Goal: Information Seeking & Learning: Check status

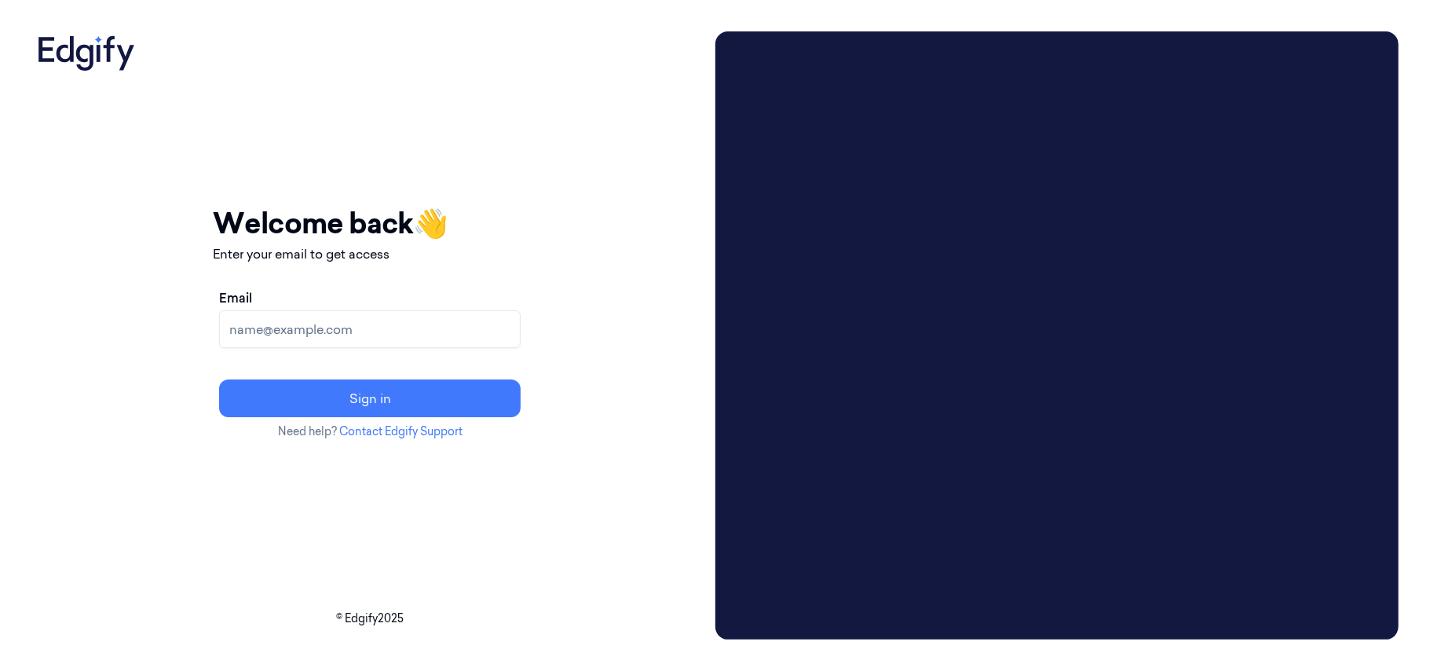
click at [499, 341] on input "Email" at bounding box center [370, 329] width 302 height 38
type input "parasuram.k@indivillage.in"
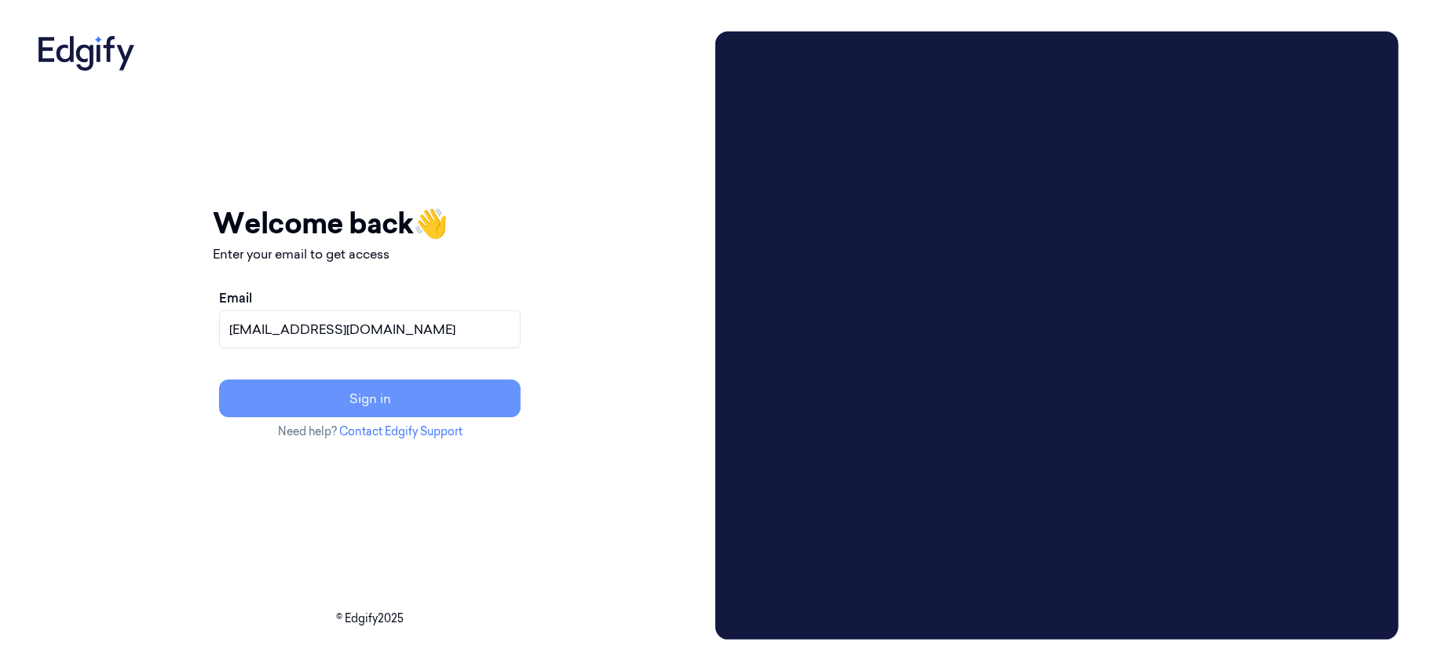
click at [462, 387] on button "Sign in" at bounding box center [370, 398] width 302 height 38
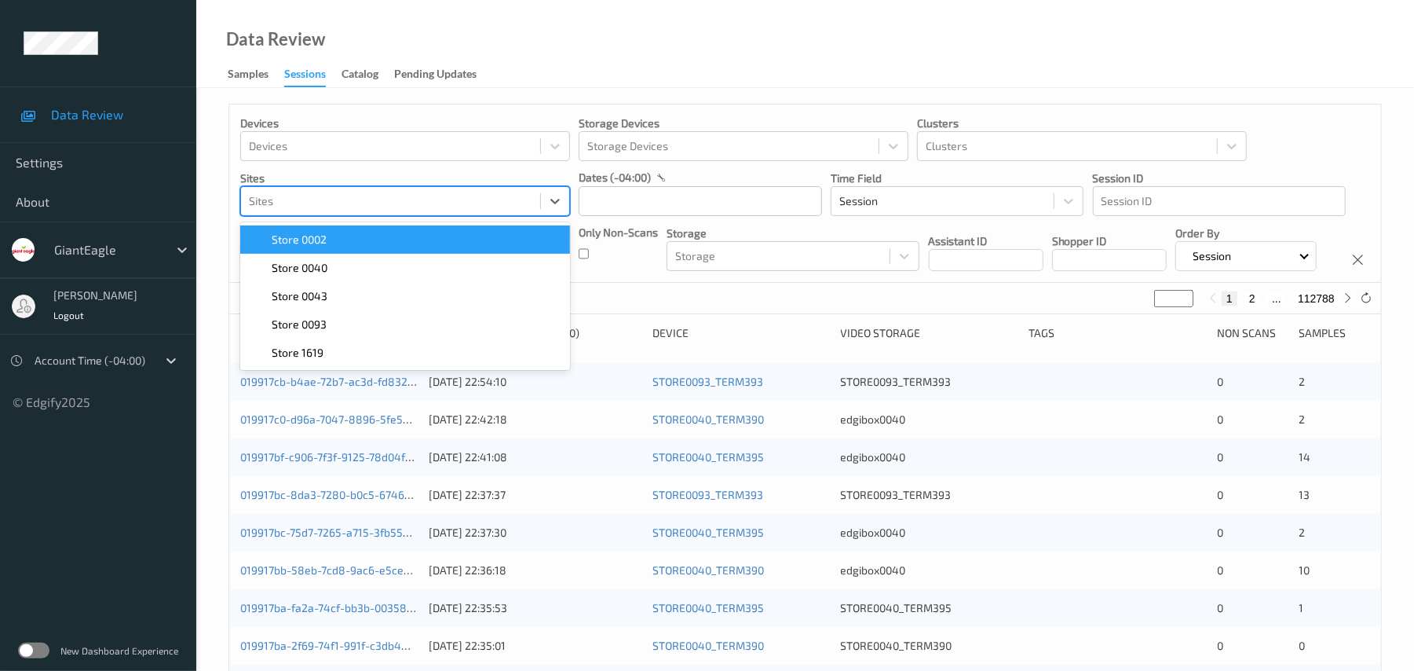
click at [336, 199] on div at bounding box center [390, 201] width 283 height 19
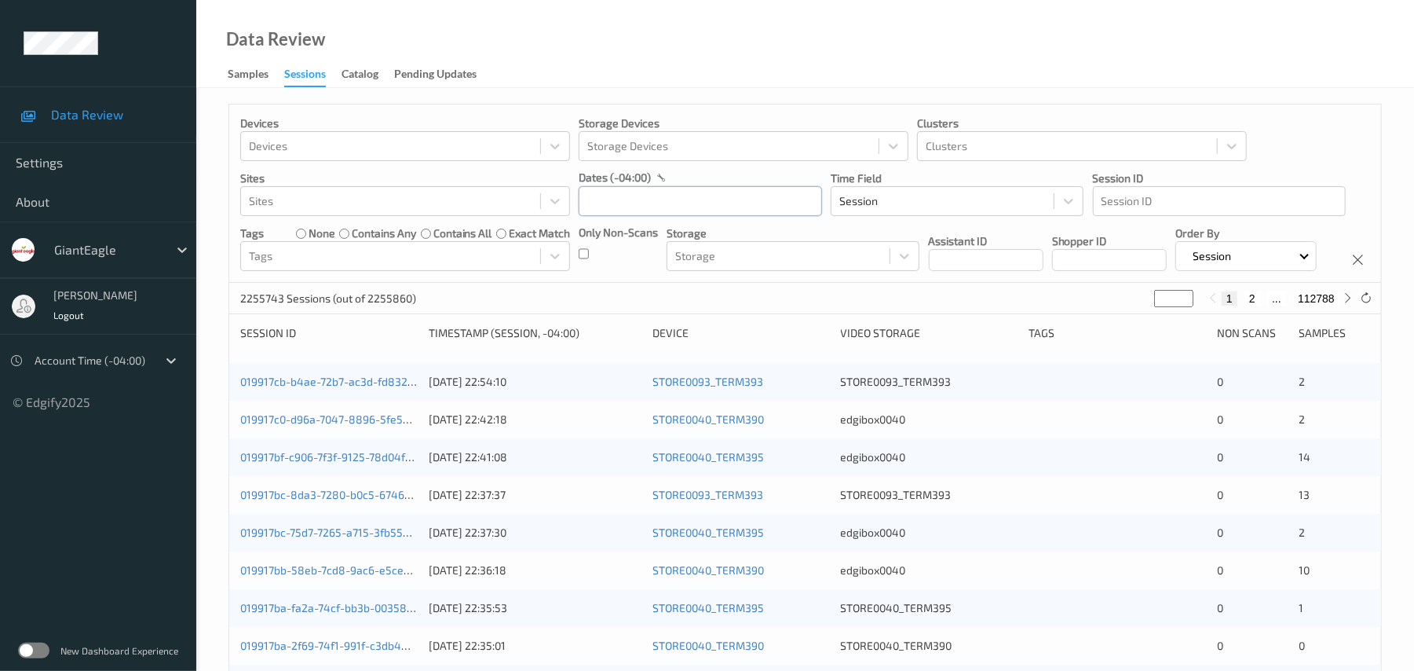
click at [768, 212] on input "text" at bounding box center [700, 201] width 243 height 30
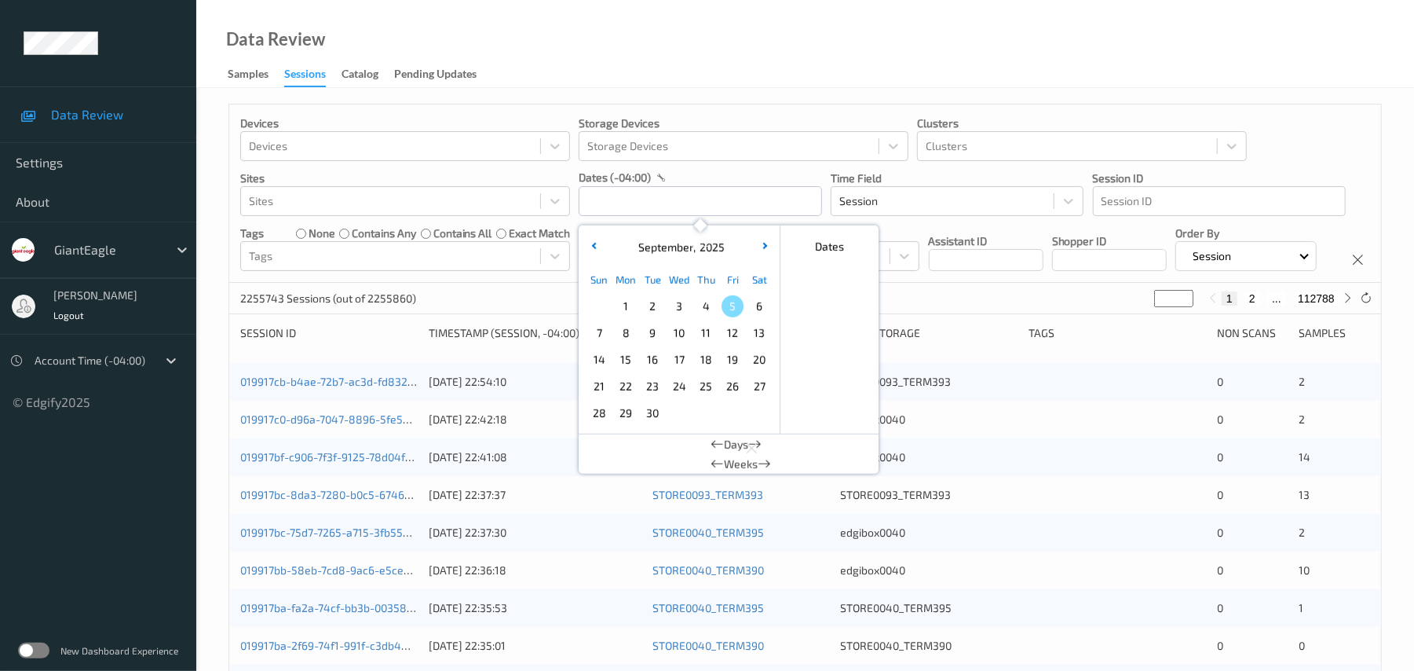
click at [702, 302] on span "4" at bounding box center [706, 306] width 22 height 22
type input "[DATE] 00:00 -> [DATE] 23:59"
click at [488, 283] on div "Devices Devices Storage Devices Storage Devices Clusters Clusters Sites Sites d…" at bounding box center [805, 193] width 1152 height 178
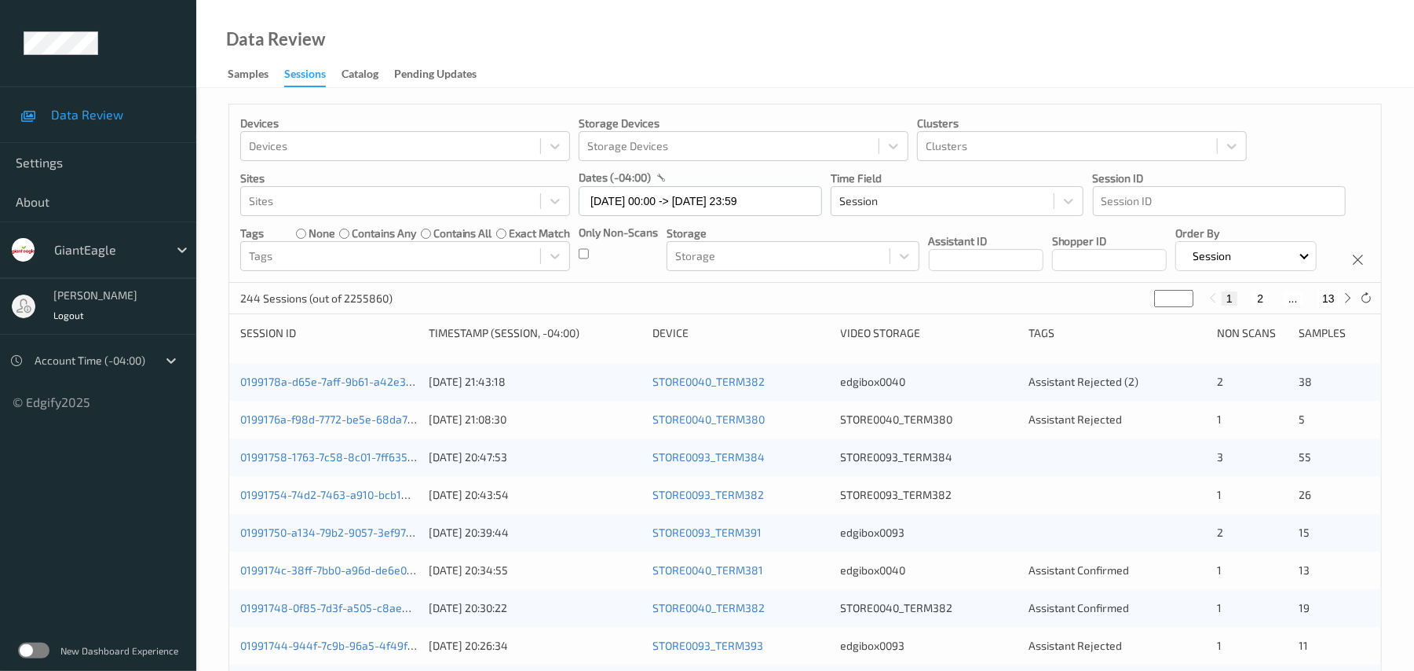
click at [1332, 305] on button "13" at bounding box center [1329, 298] width 22 height 14
type input "**"
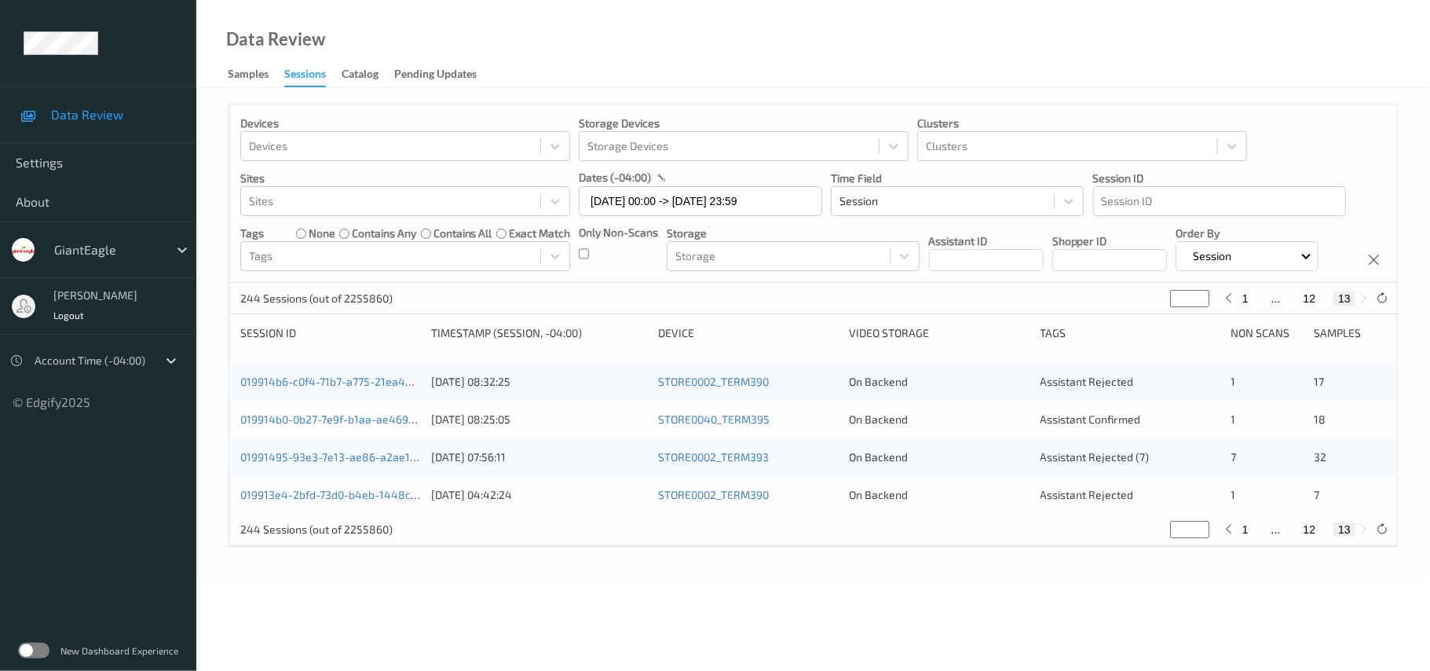
click at [1314, 305] on button "12" at bounding box center [1310, 298] width 22 height 14
type input "**"
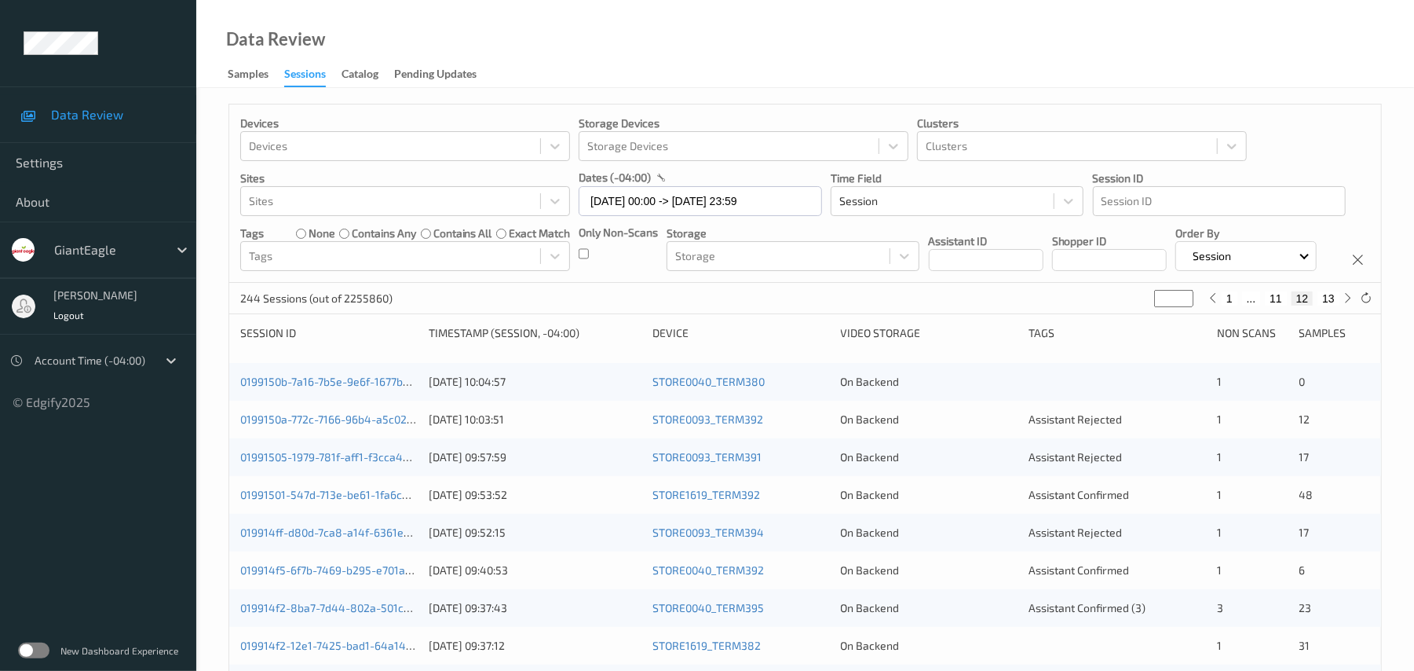
click at [1272, 305] on button "11" at bounding box center [1276, 298] width 22 height 14
type input "**"
click at [168, 361] on icon at bounding box center [170, 360] width 9 height 5
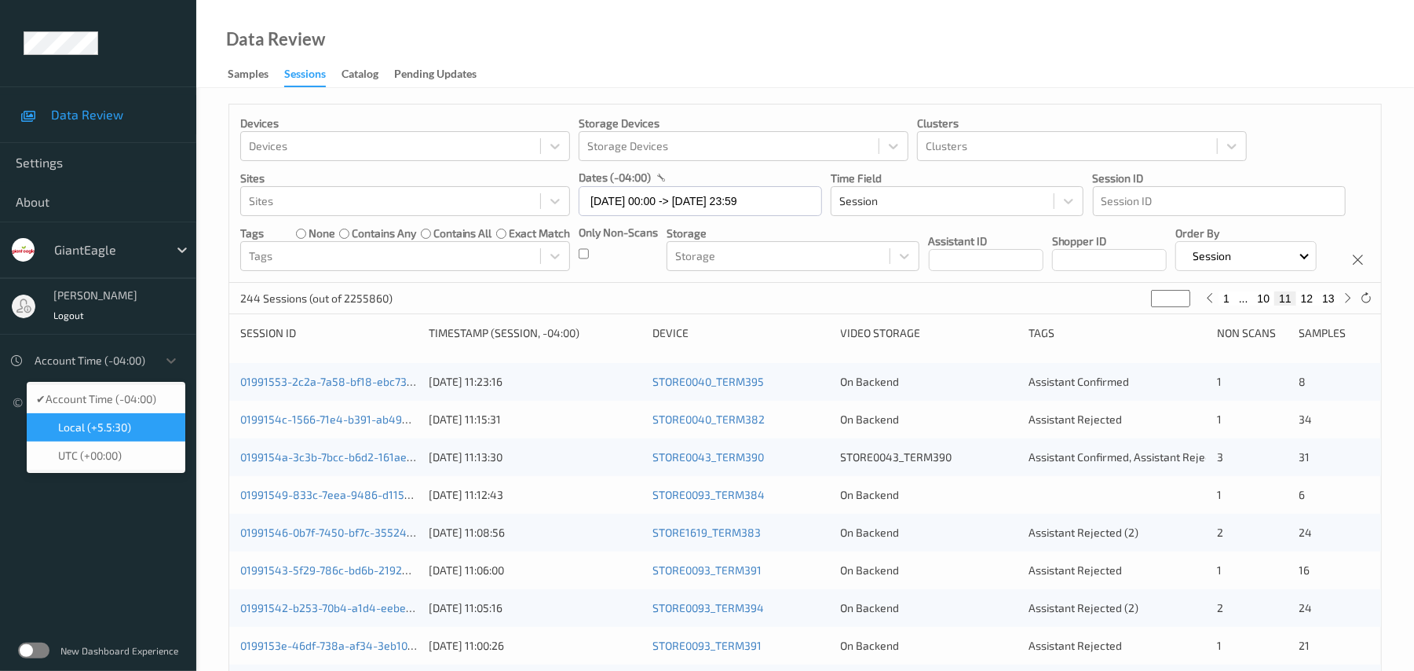
click at [127, 427] on span "Local (+5.5:30)" at bounding box center [94, 427] width 73 height 16
click at [159, 360] on div at bounding box center [171, 360] width 28 height 28
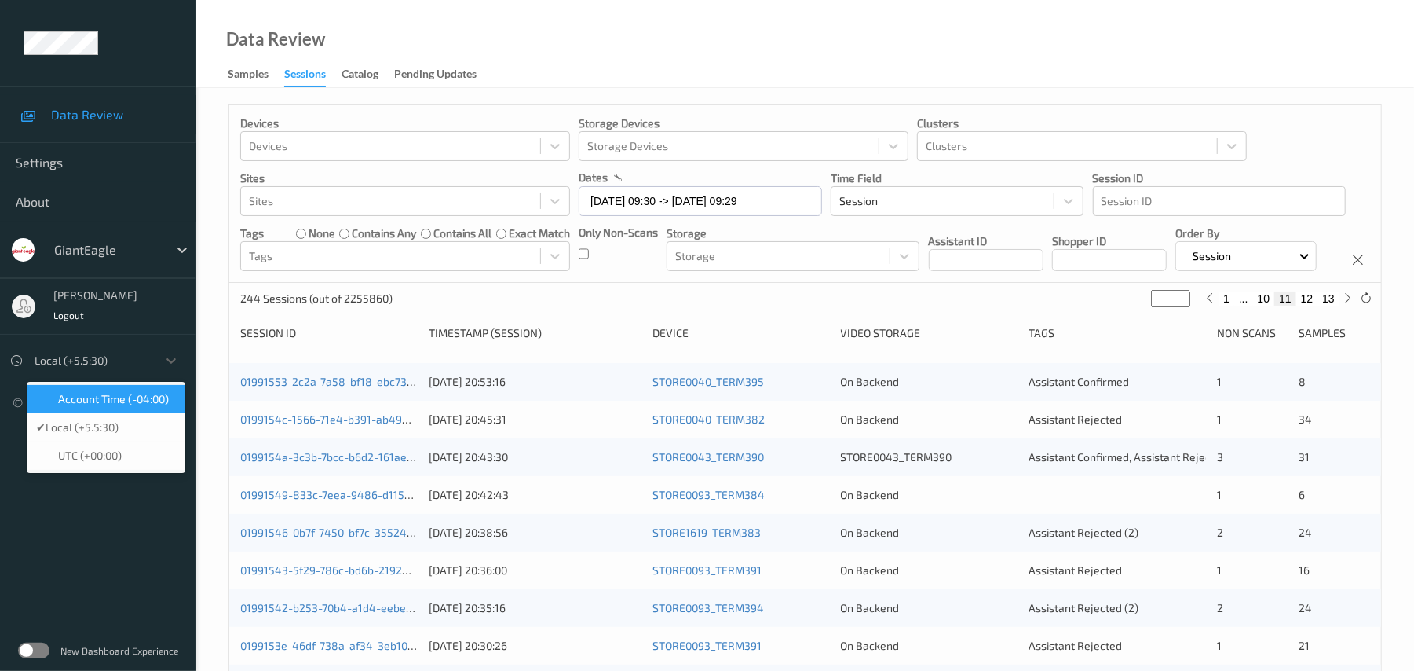
click at [130, 390] on div "Account Time (-04:00)" at bounding box center [106, 399] width 159 height 28
type input "[DATE] 00:00 -> [DATE] 23:59"
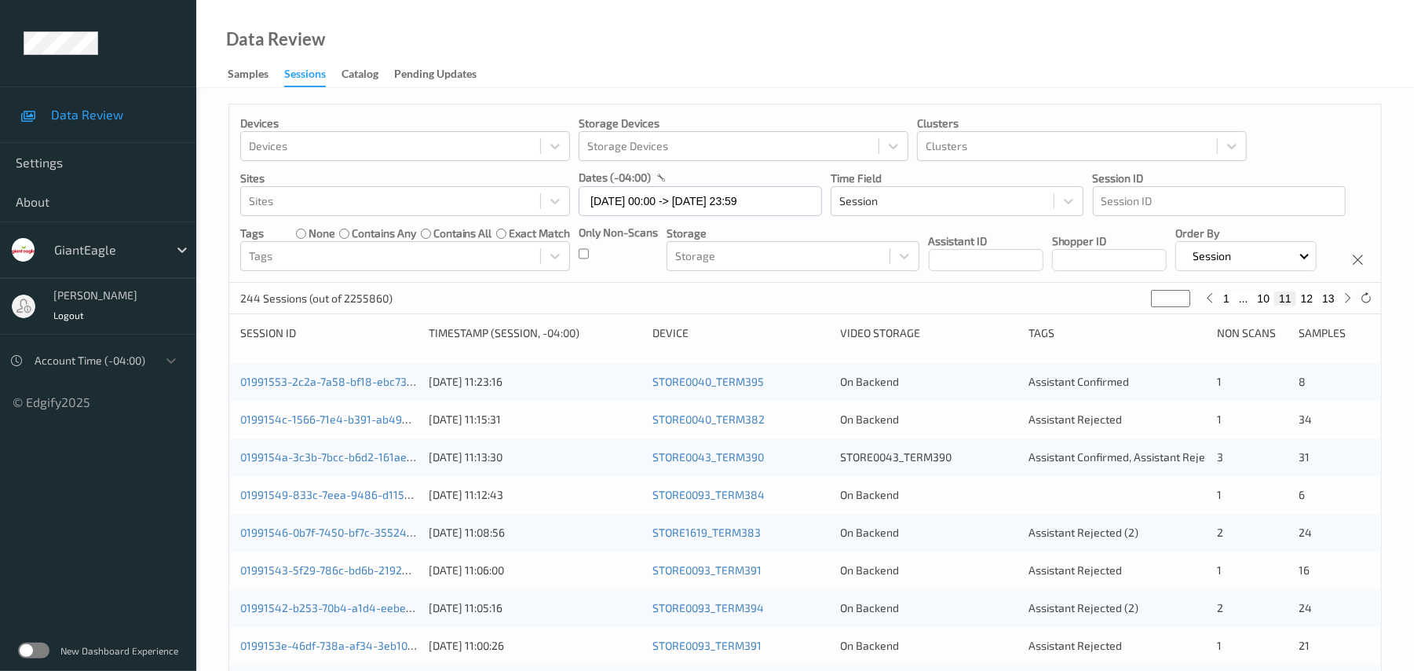
click at [1229, 305] on button "1" at bounding box center [1227, 298] width 16 height 14
type input "*"
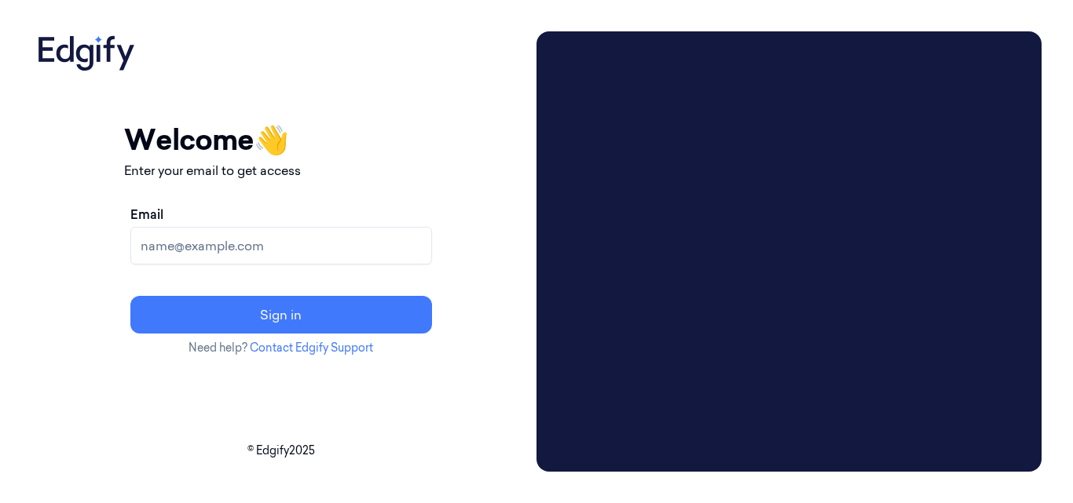
click at [344, 254] on input "Email" at bounding box center [281, 246] width 302 height 38
type input "[EMAIL_ADDRESS][DOMAIN_NAME]"
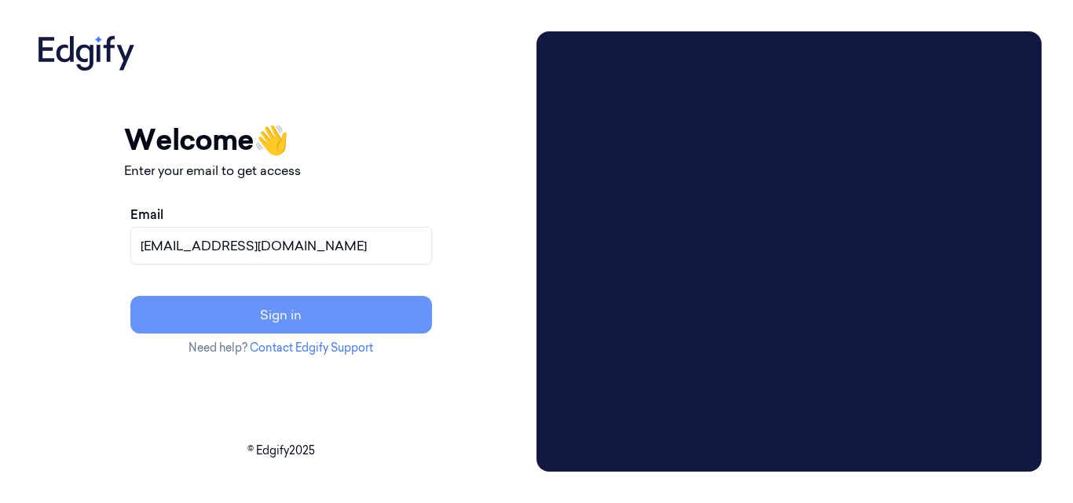
click at [370, 311] on button "Sign in" at bounding box center [281, 315] width 302 height 38
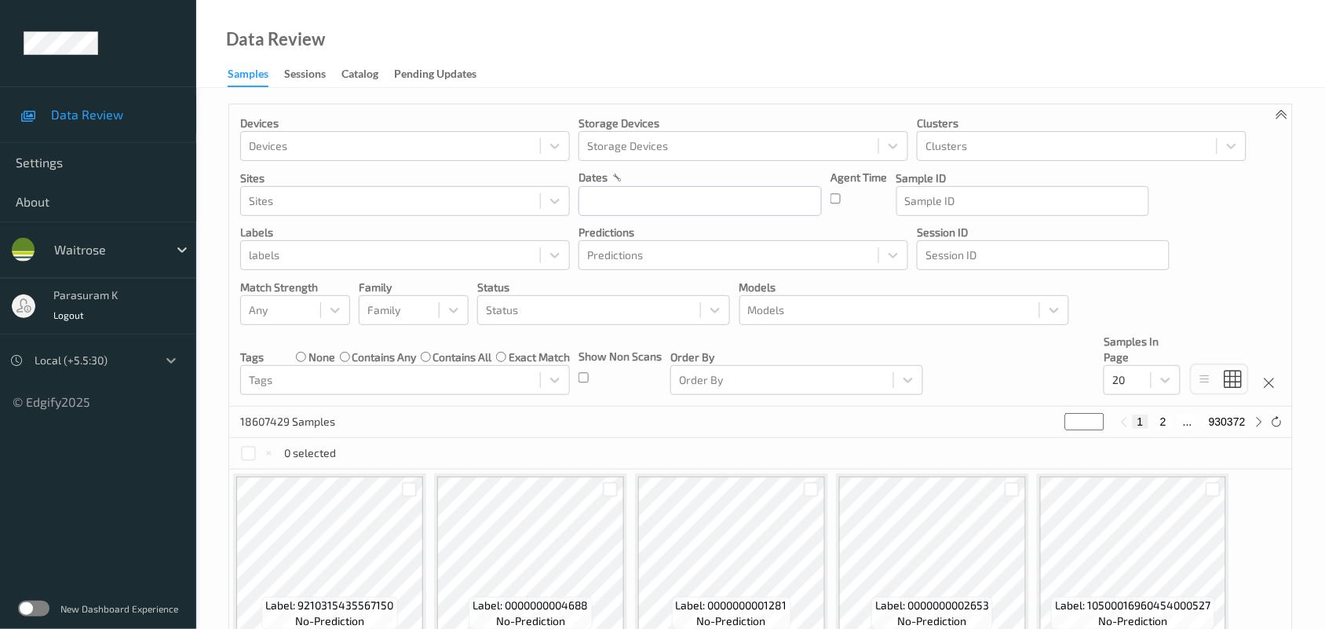
click at [165, 361] on icon at bounding box center [171, 361] width 16 height 16
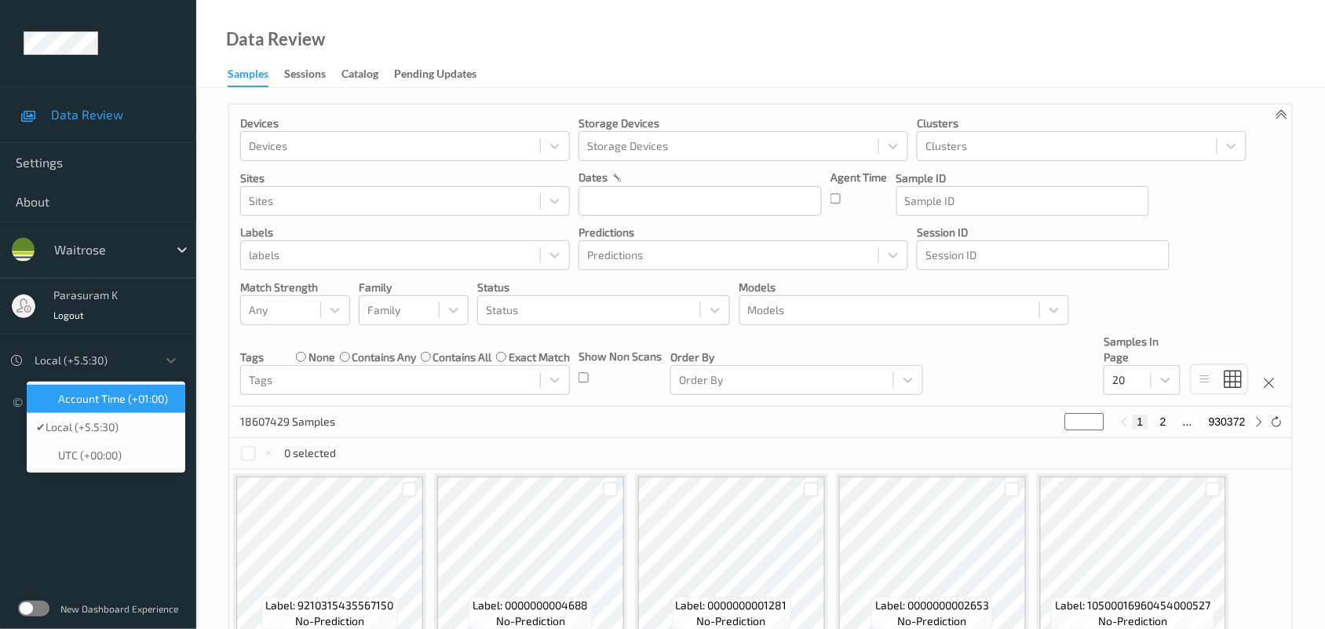
click at [157, 393] on span "Account Time (+01:00)" at bounding box center [113, 399] width 110 height 16
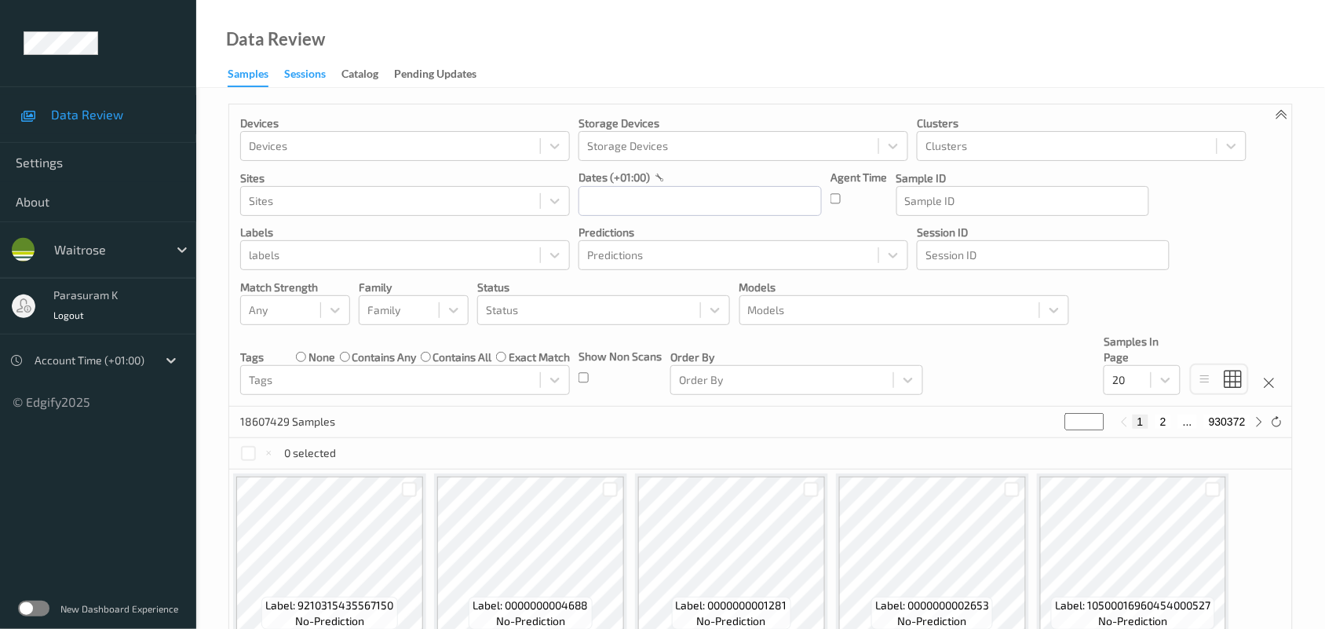
click at [320, 68] on div "Sessions" at bounding box center [305, 76] width 42 height 20
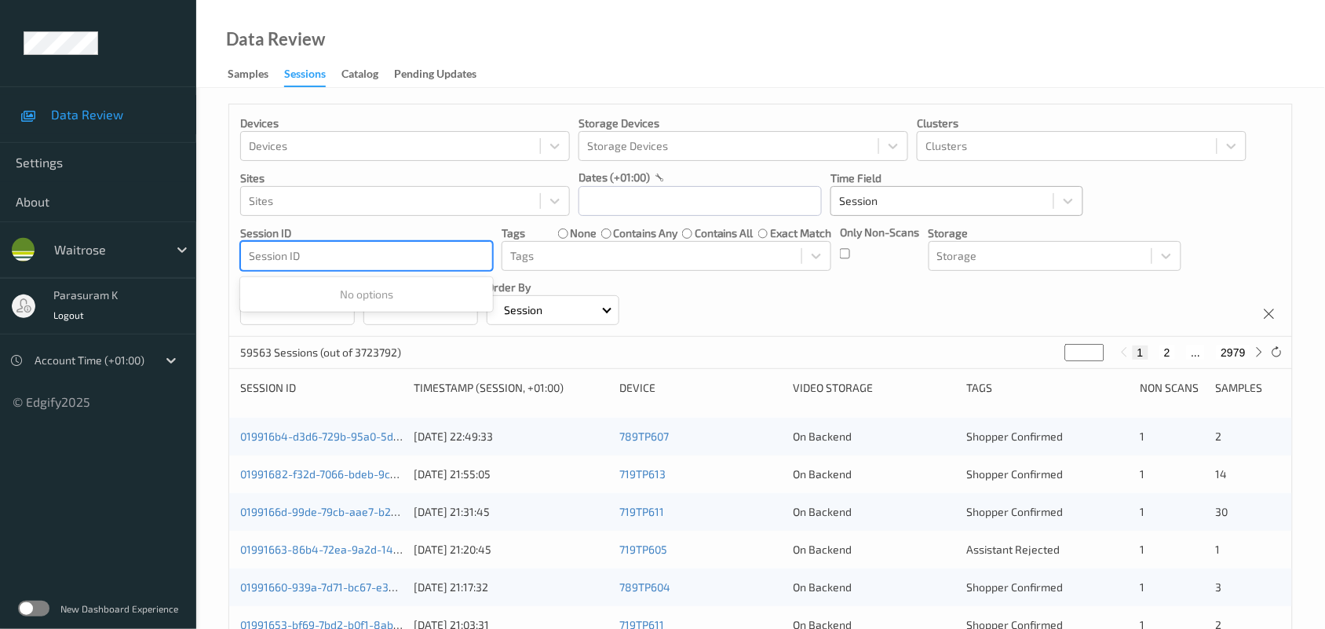
click at [908, 205] on div at bounding box center [942, 201] width 207 height 19
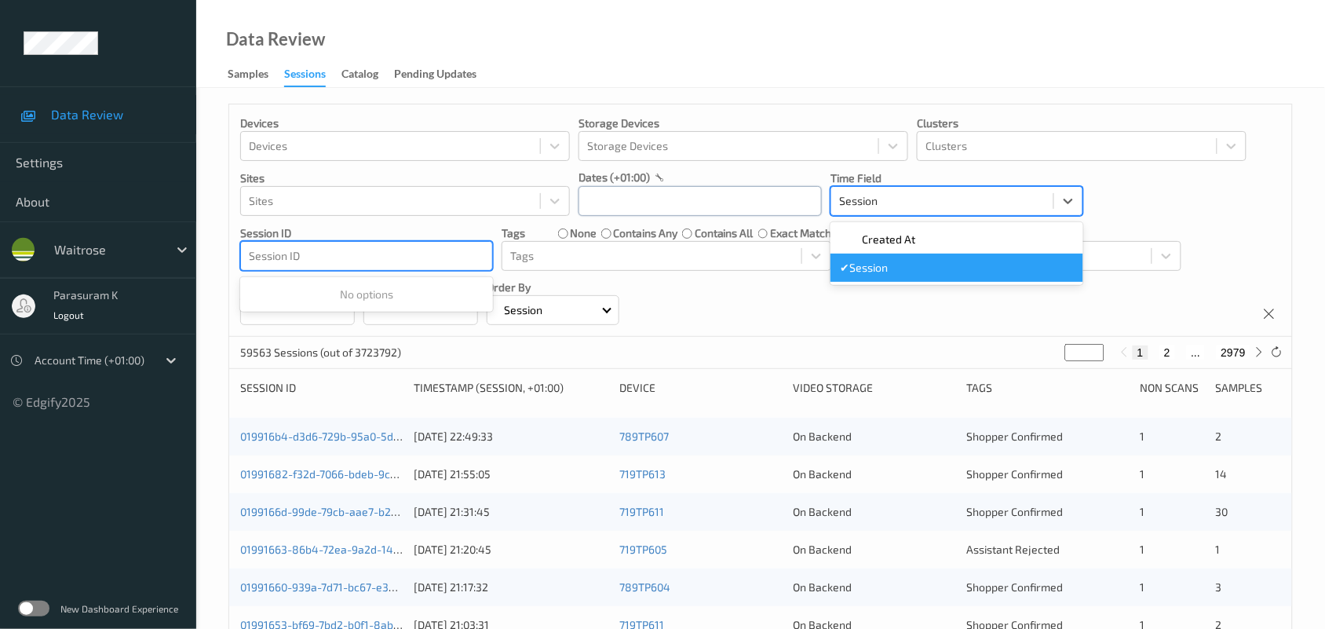
click at [739, 201] on input "text" at bounding box center [700, 201] width 243 height 30
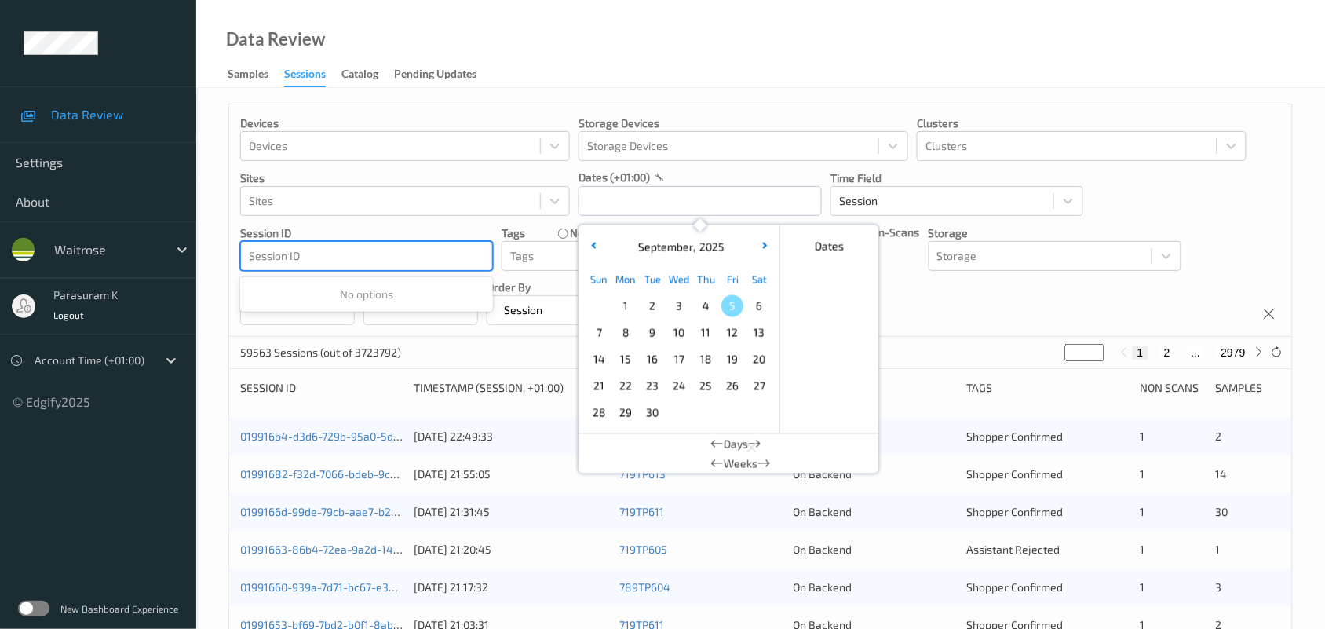
click at [700, 306] on span "4" at bounding box center [706, 306] width 22 height 22
type input "[DATE] 00:00 -> [DATE] 23:59"
click at [927, 312] on div "Devices Devices Storage Devices Storage Devices Clusters Clusters Sites Sites d…" at bounding box center [760, 220] width 1063 height 232
